Goal: Information Seeking & Learning: Check status

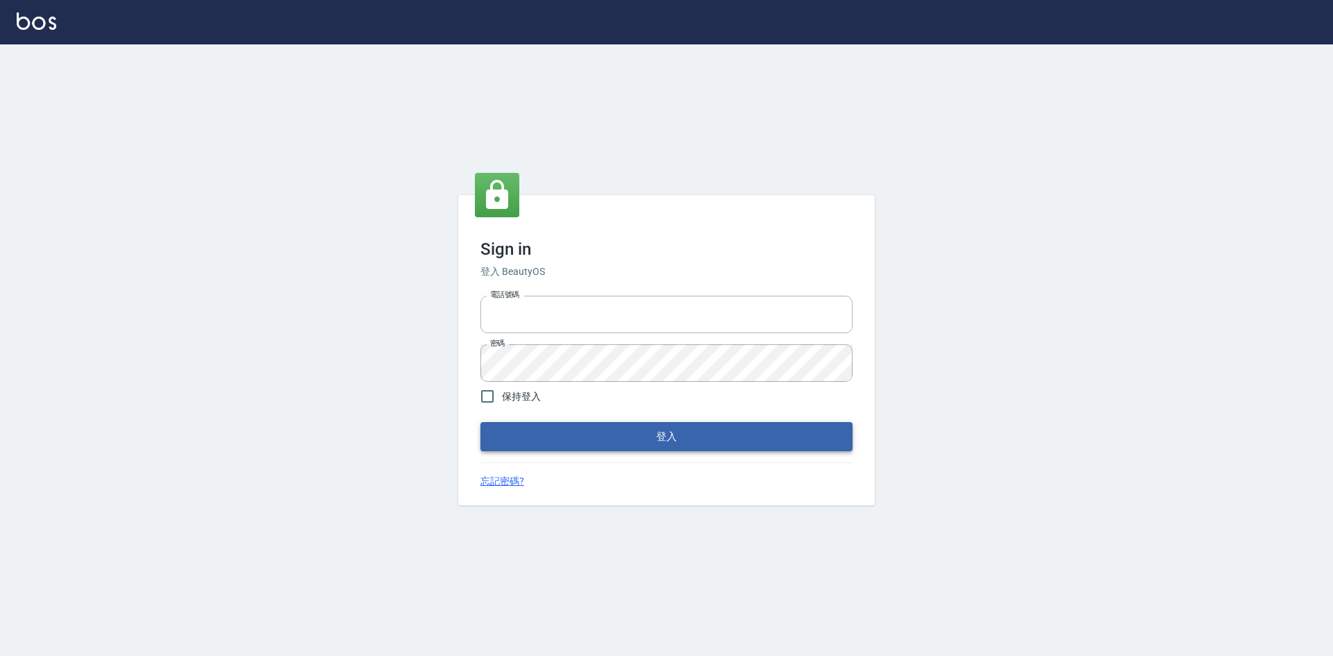
type input "0422211177"
click at [648, 433] on button "登入" at bounding box center [666, 436] width 372 height 29
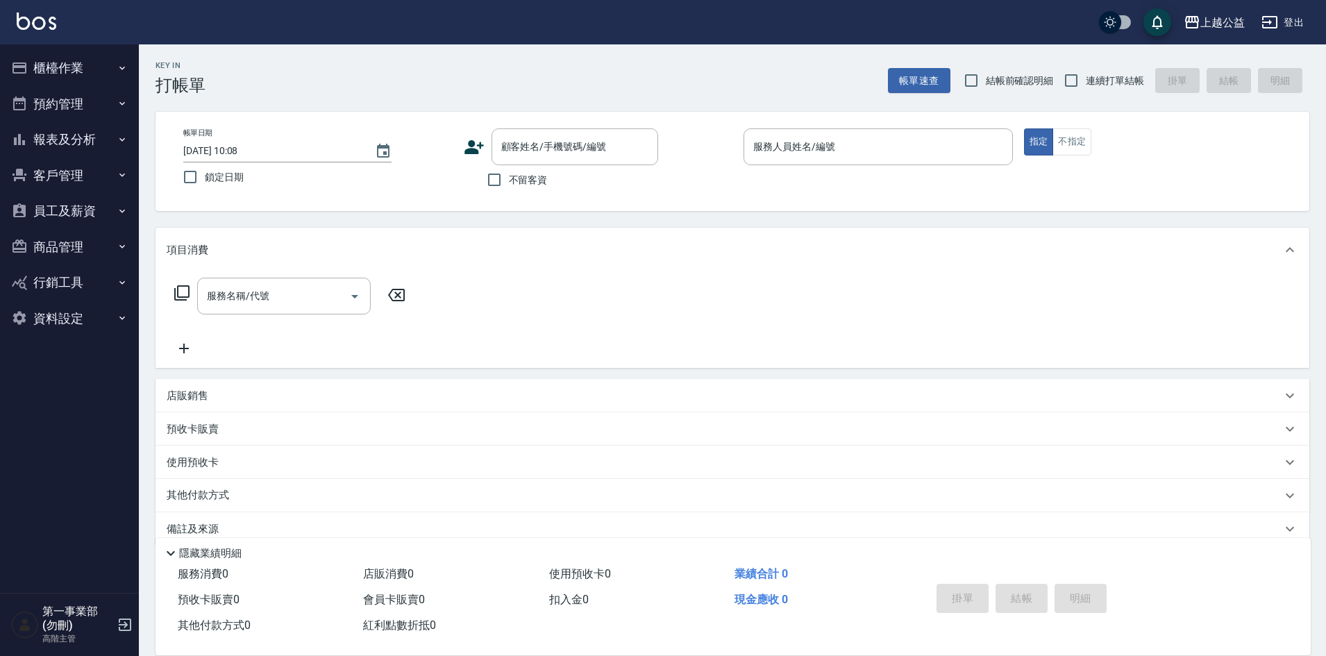
click at [367, 58] on div "Key In 打帳單 帳單速查 結帳前確認明細 連續打單結帳 掛單 結帳 明細" at bounding box center [724, 69] width 1171 height 51
click at [72, 141] on button "報表及分析" at bounding box center [70, 140] width 128 height 36
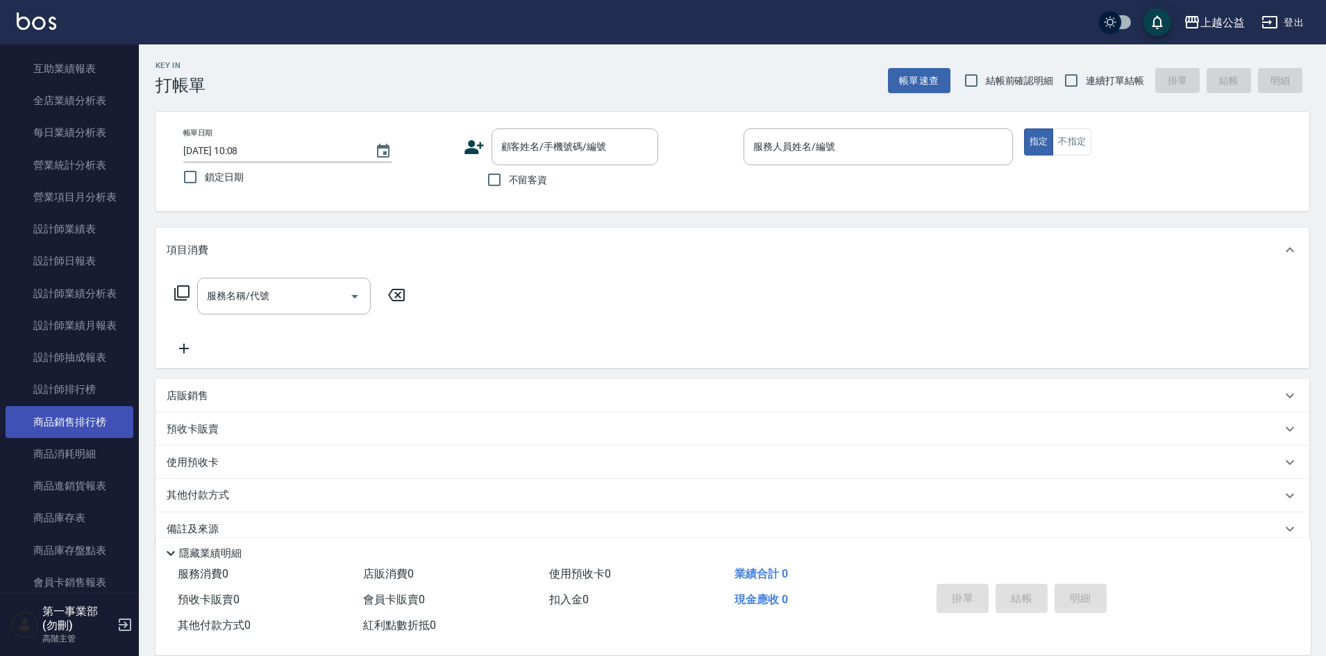
scroll to position [417, 0]
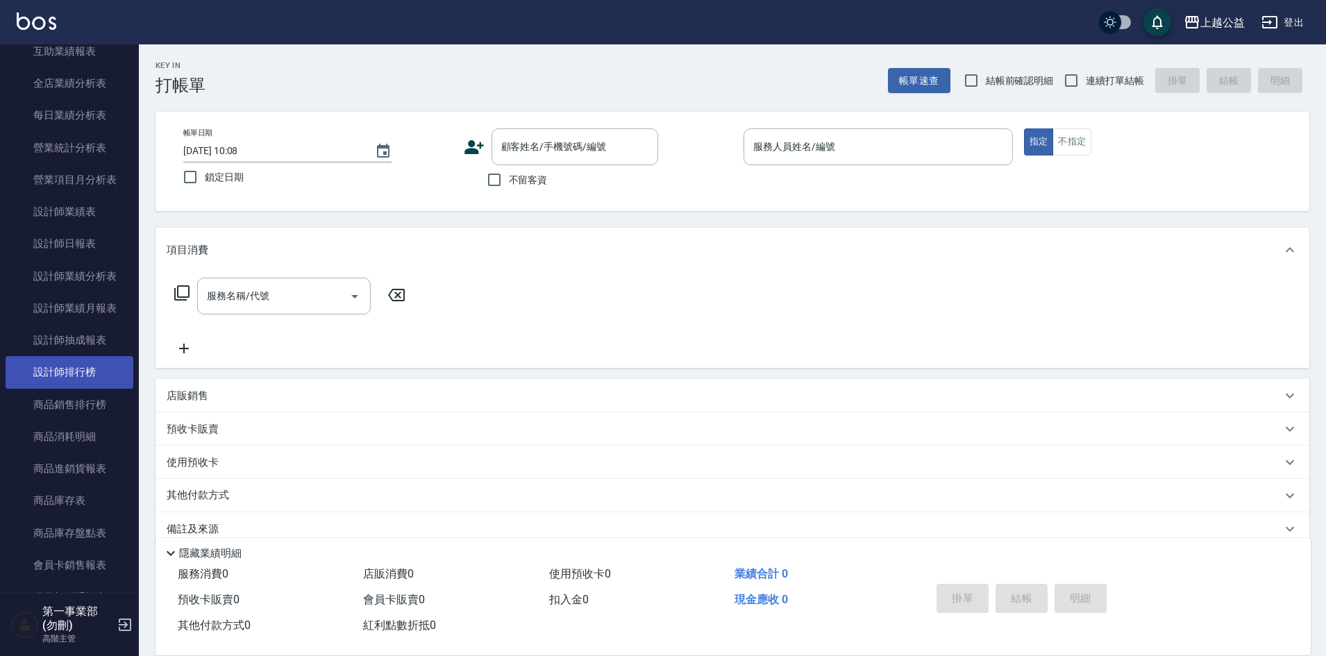
click at [105, 375] on link "設計師排行榜" at bounding box center [70, 372] width 128 height 32
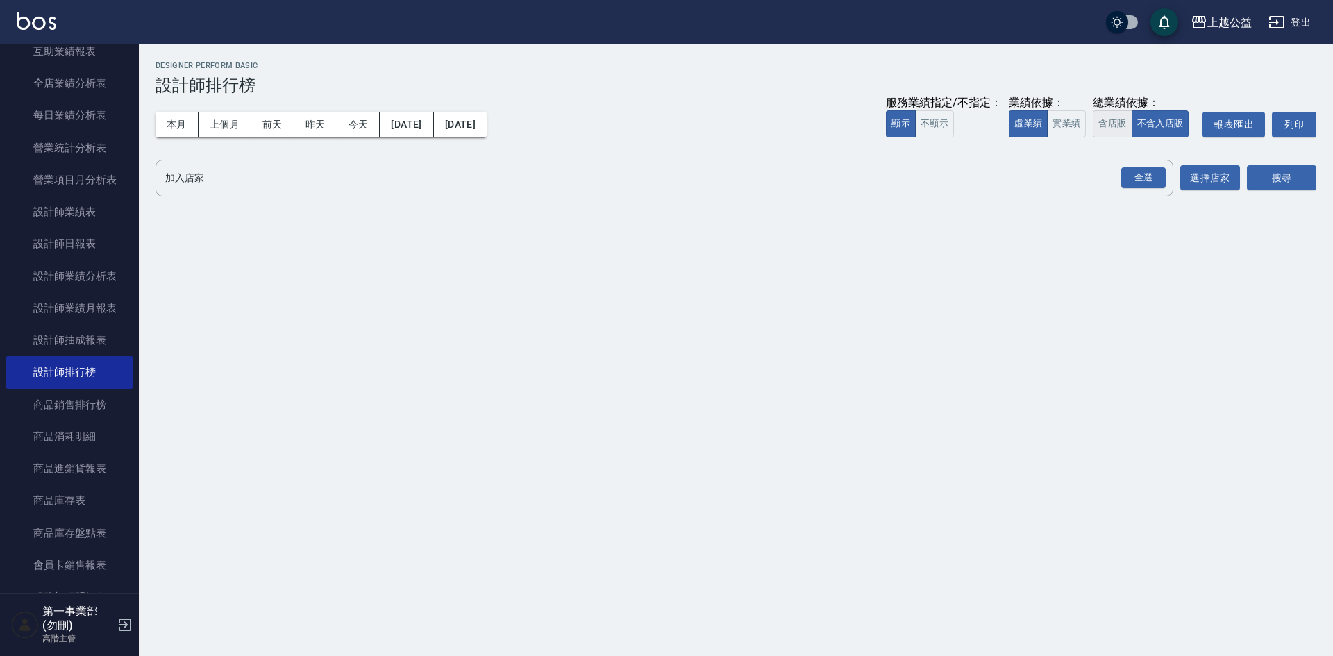
drag, startPoint x: 1121, startPoint y: 119, endPoint x: 1130, endPoint y: 122, distance: 8.8
click at [1121, 117] on button "含店販" at bounding box center [1112, 123] width 39 height 27
drag, startPoint x: 1141, startPoint y: 176, endPoint x: 1273, endPoint y: 195, distance: 133.9
click at [1141, 176] on div "全選" at bounding box center [1143, 178] width 44 height 22
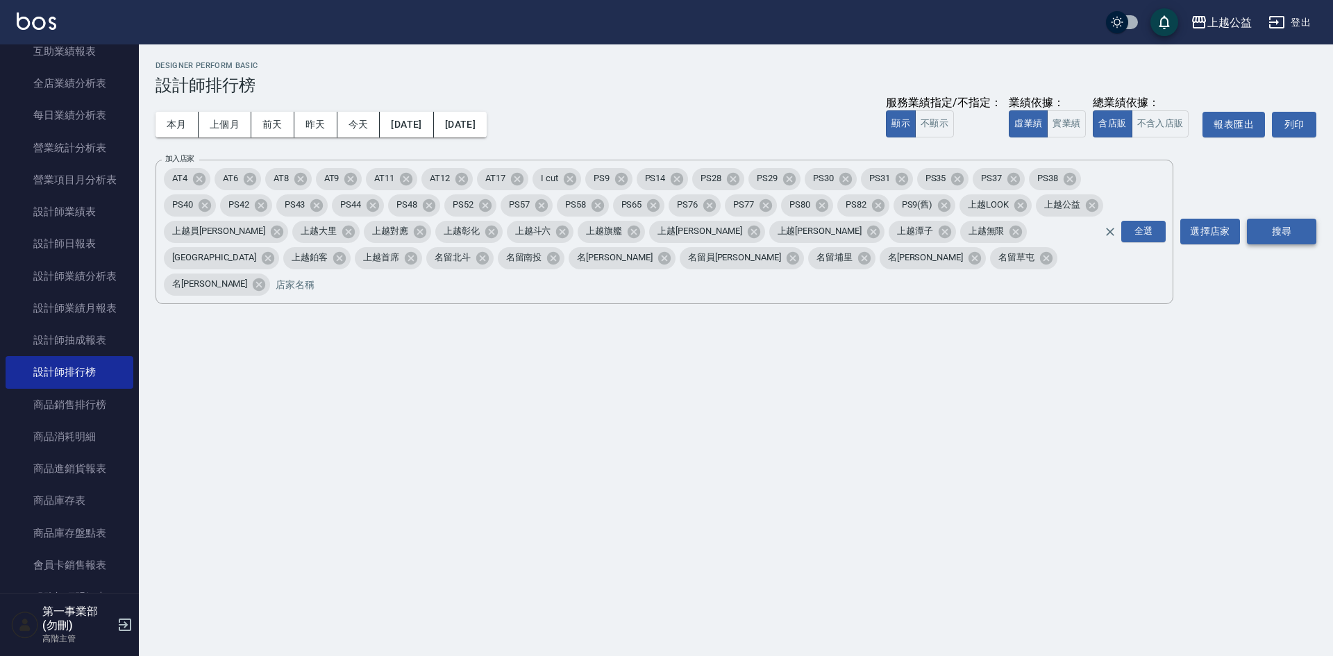
click at [1290, 219] on button "搜尋" at bounding box center [1281, 232] width 69 height 26
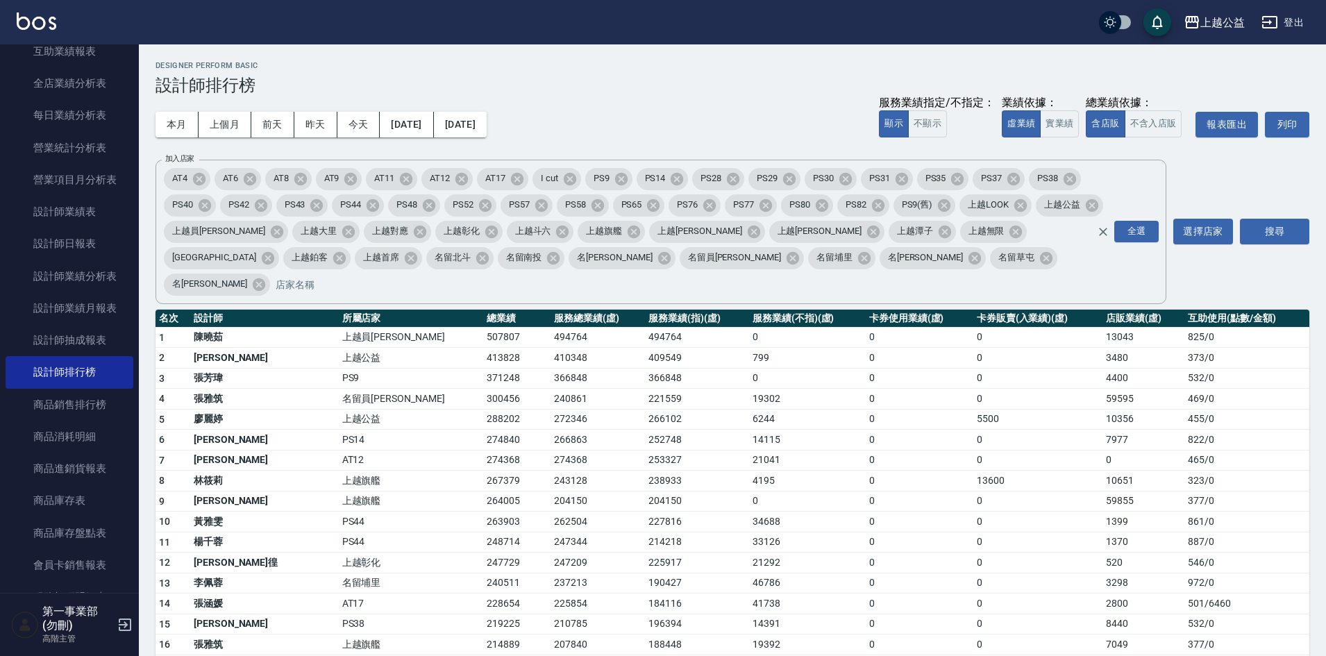
drag, startPoint x: 764, startPoint y: 417, endPoint x: 771, endPoint y: 406, distance: 12.5
click at [764, 430] on td "14115" at bounding box center [807, 440] width 117 height 21
